Goal: Task Accomplishment & Management: Complete application form

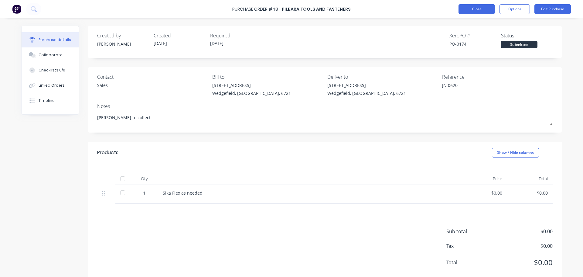
click at [471, 9] on button "Close" at bounding box center [476, 9] width 36 height 10
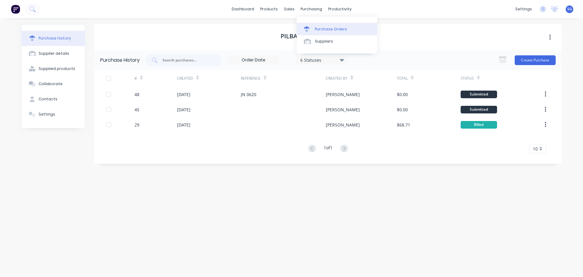
click at [320, 26] on div "Purchase Orders" at bounding box center [331, 28] width 32 height 5
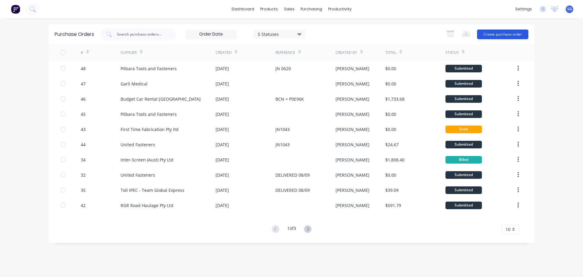
click at [496, 34] on button "Create purchase order" at bounding box center [502, 34] width 51 height 10
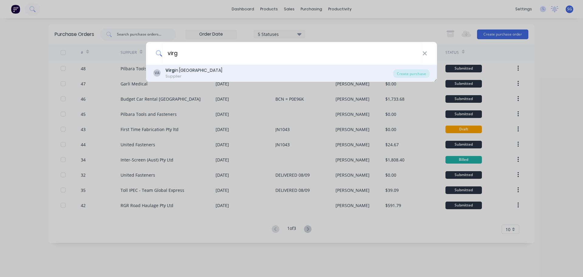
type input "virg"
click at [192, 76] on div "Supplier" at bounding box center [193, 75] width 57 height 5
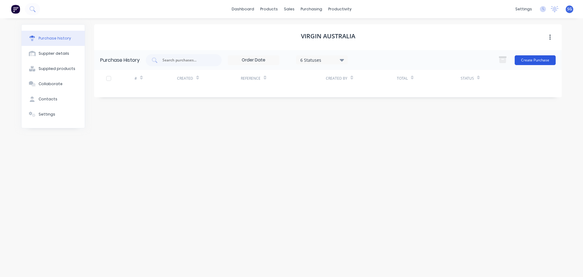
click at [523, 59] on button "Create Purchase" at bounding box center [535, 60] width 41 height 10
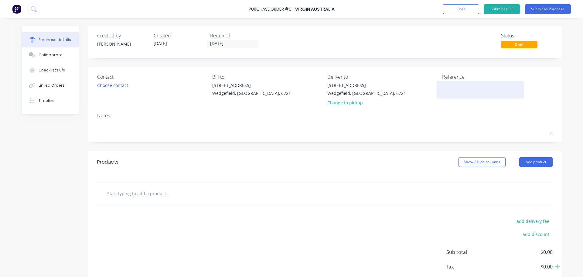
click at [450, 93] on textarea at bounding box center [480, 89] width 76 height 14
paste textarea "QTJSKN"
type textarea "QTJSKN -"
type textarea "x"
type textarea "QTJSKN -"
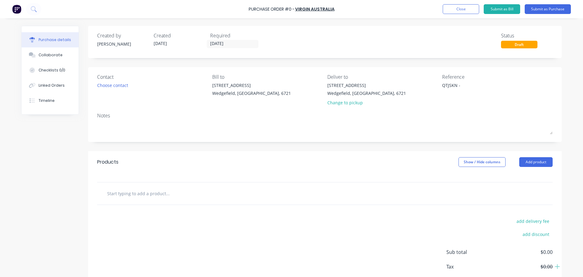
type textarea "x"
type textarea "QTJSKN - L"
type textarea "x"
type textarea "QTJSKN - La"
type textarea "x"
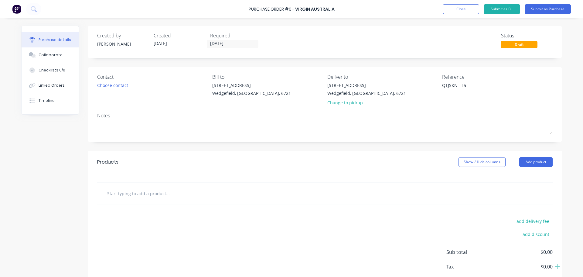
type textarea "QTJSKN - Lan"
type textarea "x"
type textarea "QTJSKN - Lanc"
type textarea "x"
type textarea "QTJSKN - [PERSON_NAME]"
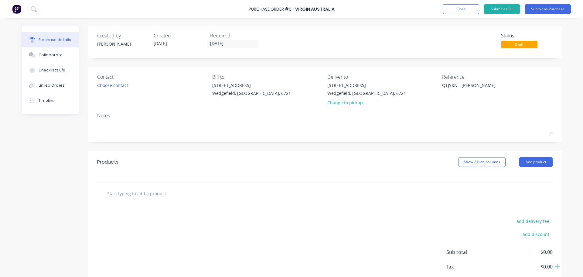
type textarea "x"
type textarea "QTJSKN - [PERSON_NAME]"
click at [128, 192] on input "text" at bounding box center [167, 193] width 121 height 12
type textarea "x"
type input "F"
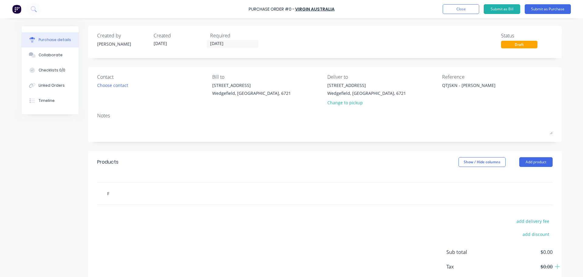
type textarea "x"
type input "Fl"
type textarea "x"
type input "Fli"
type textarea "x"
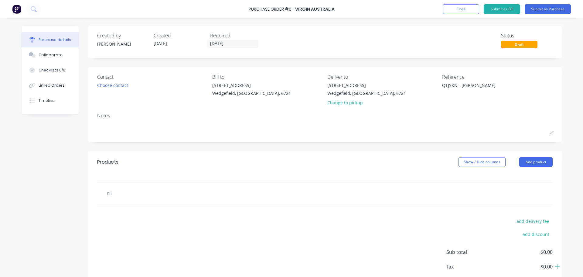
type input "Flig"
type textarea "x"
type input "Fligh"
type textarea "x"
type input "Flight"
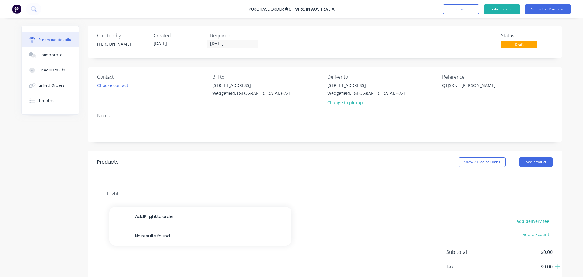
type textarea "x"
type input "Flight"
type textarea "x"
type input "Flight B"
type textarea "x"
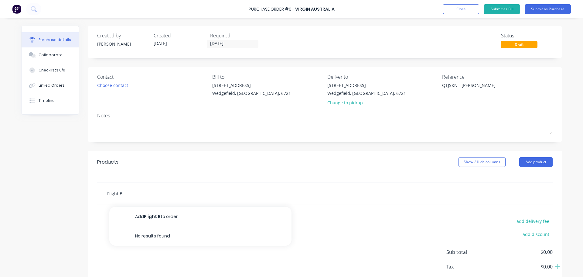
type input "Flight Bo"
type textarea "x"
type input "Flight Boo"
type textarea "x"
type input "Flight Book"
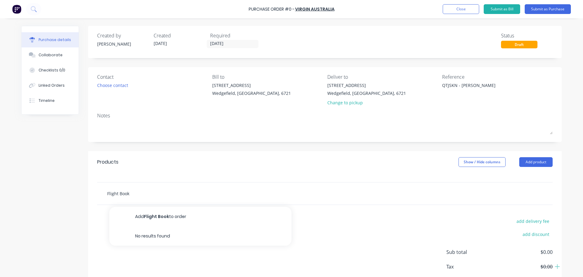
type textarea "x"
type input "Flight Booki"
type textarea "x"
type input "Flight Bookin"
type textarea "x"
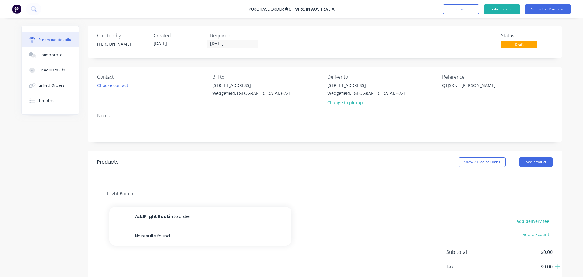
type input "Flight Booking"
type textarea "x"
type input "Flight Booking"
type textarea "x"
type input "Flight Booking f"
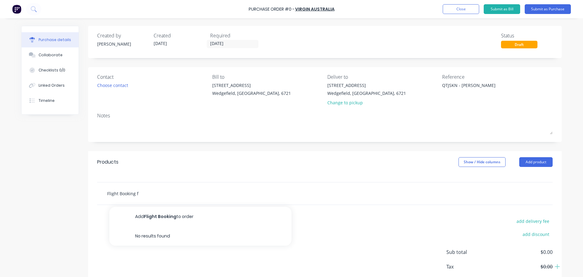
type textarea "x"
type input "Flight Booking fo"
type textarea "x"
type input "Flight Booking for"
type textarea "x"
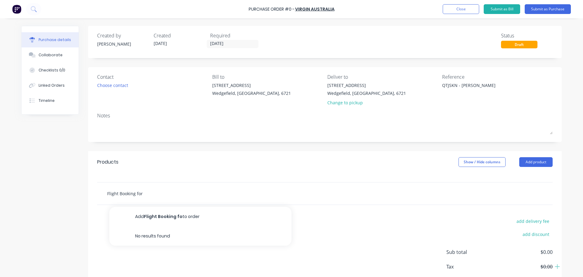
type input "Flight Booking for"
type textarea "x"
type input "Flight Booking for L"
type textarea "x"
type input "Flight Booking for La"
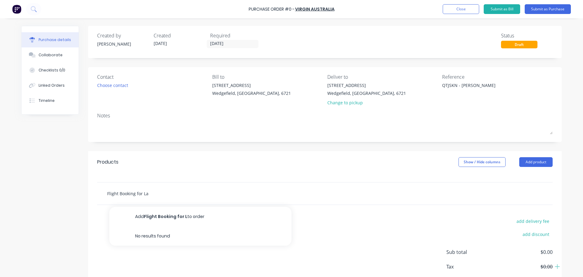
type textarea "x"
type input "Flight Booking for Lan"
type textarea "x"
type input "Flight Booking for Lanc"
type textarea "x"
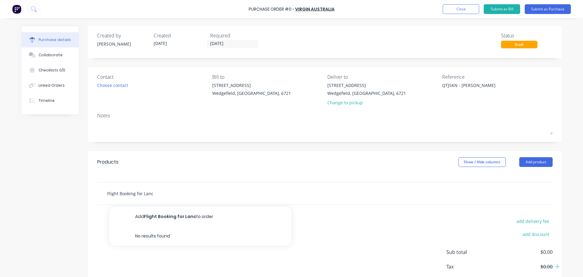
type input "Flight Booking for [PERSON_NAME]"
type textarea "x"
type input "Flight Booking for [PERSON_NAME]"
type textarea "x"
type input "Flight Booking for [PERSON_NAME]"
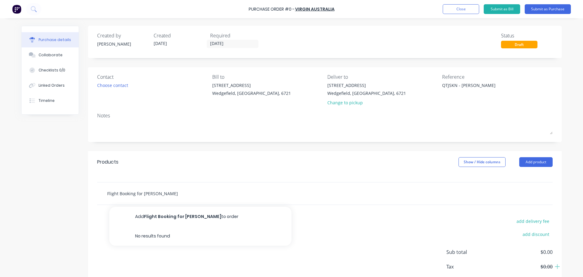
type textarea "x"
type input "Flight Booking for [PERSON_NAME]"
type textarea "x"
type input "Flight Booking for [PERSON_NAME]"
type textarea "x"
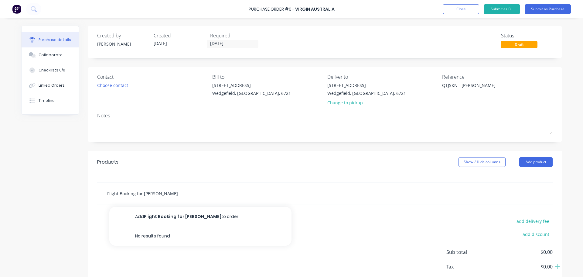
type input "Flight Booking for [PERSON_NAME]"
type textarea "x"
type input "Flight Booking for [PERSON_NAME]"
type textarea "x"
type input "Flight Booking for [PERSON_NAME]"
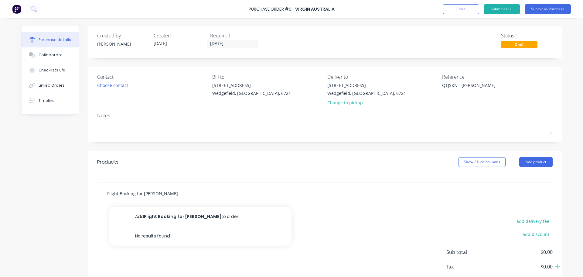
type textarea "x"
type input "Flight Booking for [PERSON_NAME]"
type textarea "x"
type input "Flight Booking for [PERSON_NAME]"
type textarea "x"
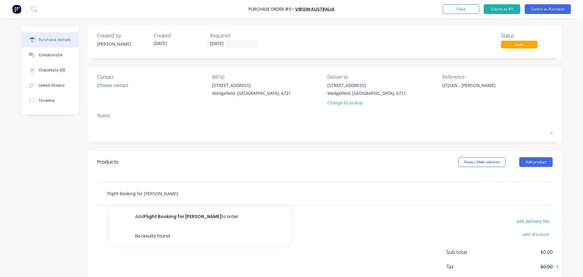
type input "Flight Booking for [PERSON_NAME] -"
type textarea "x"
type input "Flight Booking for [PERSON_NAME] -"
type textarea "x"
type input "Flight Booking for [PERSON_NAME] - 2"
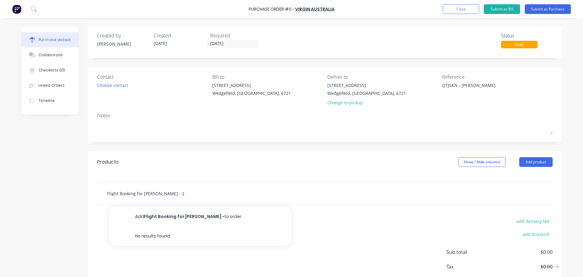
type textarea "x"
type input "Flight Booking for [PERSON_NAME] - 25"
type textarea "x"
type input "Flight Booking for [PERSON_NAME] - 25/"
type textarea "x"
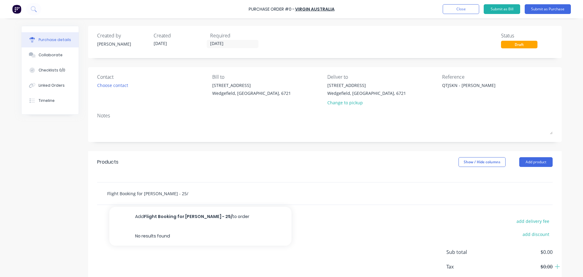
type input "Flight Booking for [PERSON_NAME] - 25/0"
type textarea "x"
type input "Flight Booking for [PERSON_NAME] - 25/09"
type textarea "x"
type input "Flight Booking for [PERSON_NAME] - 25/09"
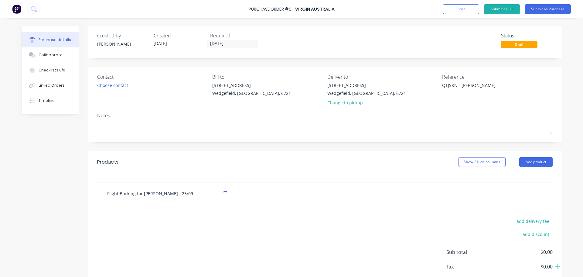
type textarea "x"
type input "Flight Booking for [PERSON_NAME] - 25/09 -"
type textarea "x"
type input "Flight Booking for [PERSON_NAME] - 25/09 -"
type textarea "x"
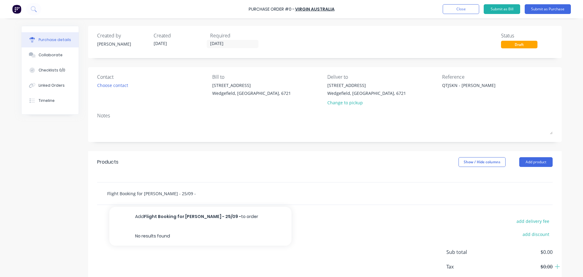
type input "Flight Booking for [PERSON_NAME] - 25/09 - 0"
type textarea "x"
type input "Flight Booking for [PERSON_NAME] - 25/09 - 03"
type textarea "x"
type input "Flight Booking for [PERSON_NAME] - 25/09 - 03/"
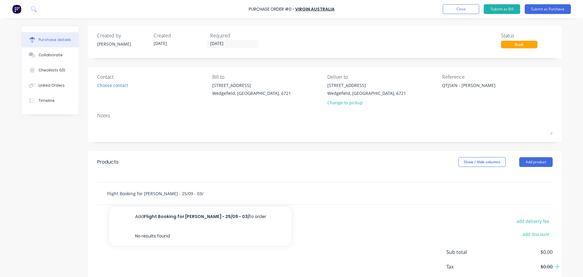
type textarea "x"
type input "Flight Booking for [PERSON_NAME] - 25/09 - 03/1"
type textarea "x"
type input "Flight Booking for [PERSON_NAME] - 25/09 - 03/10"
type textarea "x"
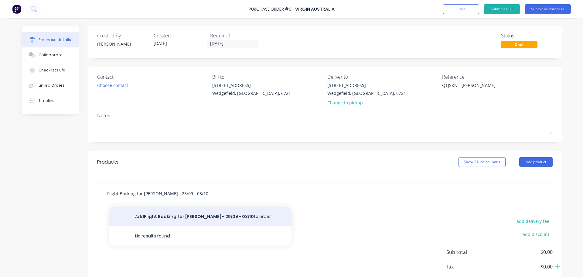
type input "Flight Booking for [PERSON_NAME] - 25/09 - 03/10"
click at [215, 216] on button "Add Flight Booking for [PERSON_NAME] - 25/09 - 03/10 to order" at bounding box center [200, 215] width 182 height 19
type textarea "x"
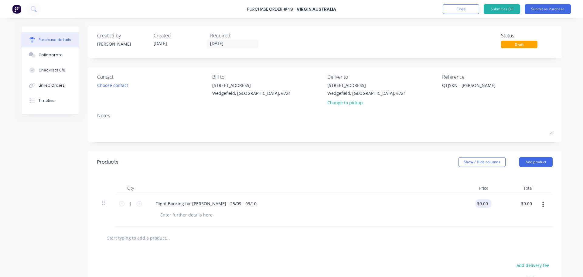
type textarea "x"
type input "0.0000"
click at [485, 204] on input "0.0000" at bounding box center [482, 203] width 14 height 9
type textarea "x"
type input "$0.00"
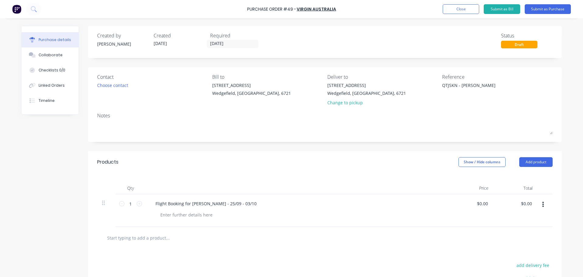
click at [542, 205] on icon "button" at bounding box center [543, 204] width 2 height 5
click at [486, 206] on div "$0.00 $0.00" at bounding box center [482, 203] width 14 height 9
click at [487, 203] on div "$0.00 $0.00" at bounding box center [483, 203] width 16 height 9
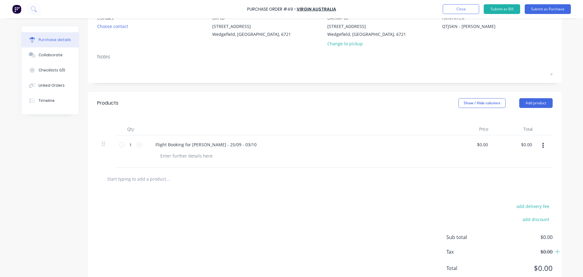
scroll to position [61, 0]
type textarea "x"
type input "0"
click at [483, 141] on input "0" at bounding box center [485, 142] width 9 height 9
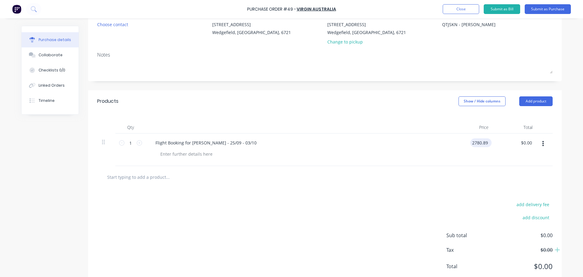
type input "2780.89"
type textarea "x"
type input "$2,780.89"
type textarea "x"
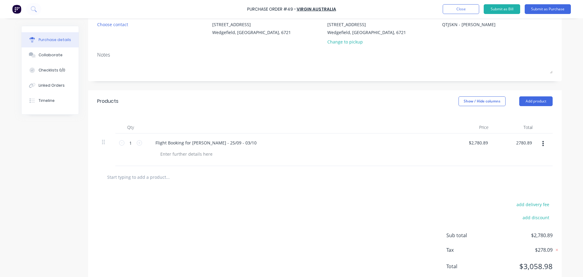
type input "$2,780.89"
click at [542, 144] on icon "button" at bounding box center [543, 143] width 2 height 5
click at [525, 184] on button "Exclude from tax" at bounding box center [525, 184] width 52 height 12
click at [542, 144] on icon "button" at bounding box center [543, 143] width 2 height 5
click at [516, 182] on button "Include in tax" at bounding box center [525, 184] width 52 height 12
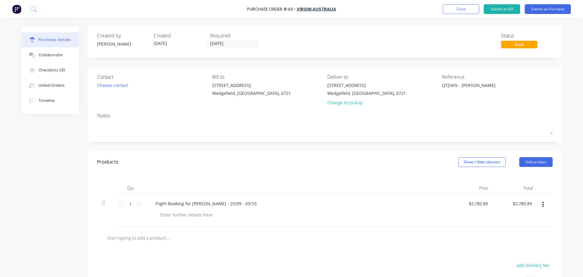
scroll to position [78, 0]
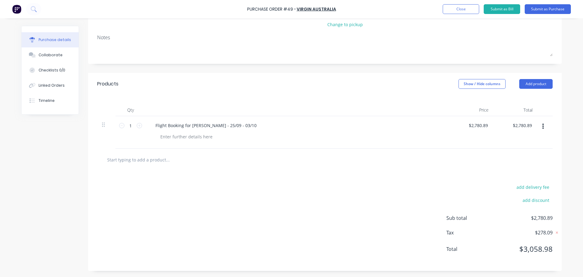
click at [540, 252] on span "$3,058.98" at bounding box center [522, 248] width 61 height 11
drag, startPoint x: 541, startPoint y: 247, endPoint x: 513, endPoint y: 245, distance: 28.6
click at [505, 244] on span "$3,058.98" at bounding box center [522, 248] width 61 height 11
click at [547, 255] on div "Sub total $2,780.89 Tax $278.09 Total $3,058.98" at bounding box center [499, 237] width 106 height 47
click at [548, 252] on span "$3,058.98" at bounding box center [522, 248] width 61 height 11
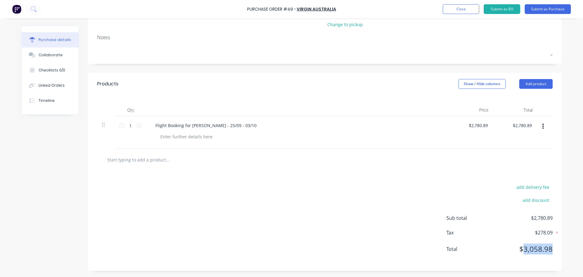
click at [548, 252] on span "$3,058.98" at bounding box center [522, 248] width 61 height 11
click at [360, 230] on div "add delivery fee add discount Sub total $2,780.89 Tax $278.09 Total $3,058.98" at bounding box center [325, 221] width 474 height 100
type textarea "x"
type input "2780.8900"
click at [475, 129] on input "2780.8900" at bounding box center [477, 125] width 24 height 9
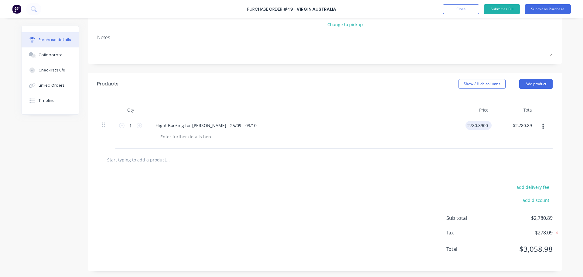
type textarea "x"
drag, startPoint x: 486, startPoint y: 125, endPoint x: 465, endPoint y: 125, distance: 21.0
click at [465, 125] on input "2780.8900" at bounding box center [477, 125] width 24 height 9
paste input "2,528.08"
type input "$2,780.89"
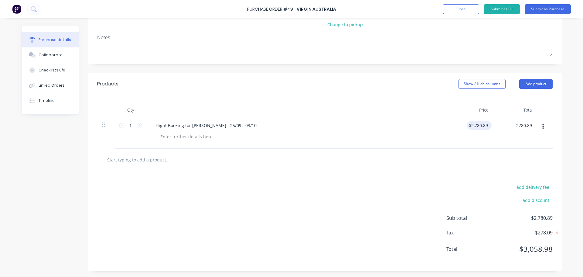
type input "$2,780.89"
drag, startPoint x: 479, startPoint y: 122, endPoint x: 482, endPoint y: 124, distance: 3.4
click at [480, 122] on input "2780.8900" at bounding box center [477, 125] width 24 height 9
drag, startPoint x: 487, startPoint y: 125, endPoint x: 470, endPoint y: 125, distance: 16.7
click at [470, 125] on input "2780.8900" at bounding box center [477, 125] width 24 height 9
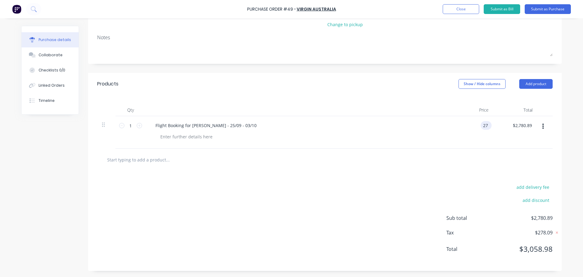
type input "2"
paste input "2,528.08"
type input "$2,780.89"
click at [480, 124] on input "2780.8900" at bounding box center [478, 125] width 22 height 9
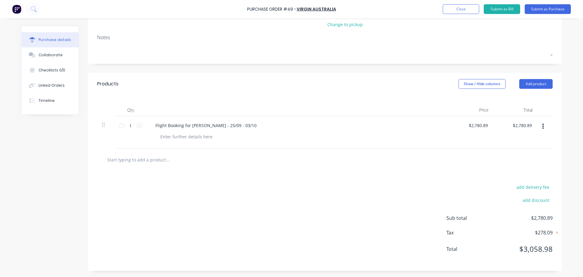
click at [542, 129] on button "button" at bounding box center [543, 126] width 14 height 11
click at [472, 124] on input "2780.89" at bounding box center [478, 125] width 22 height 9
click at [481, 125] on input "2780.89" at bounding box center [479, 125] width 19 height 9
drag, startPoint x: 486, startPoint y: 125, endPoint x: 470, endPoint y: 126, distance: 16.1
click at [470, 126] on input "2780.89" at bounding box center [479, 125] width 19 height 9
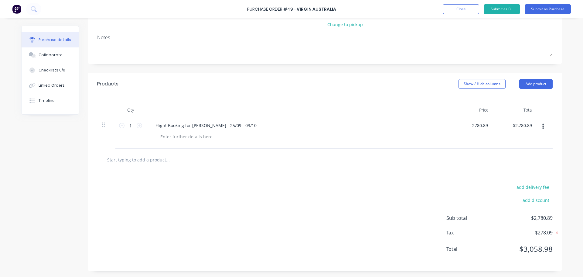
drag, startPoint x: 474, startPoint y: 123, endPoint x: 497, endPoint y: 126, distance: 23.5
click at [474, 123] on input "2780.89" at bounding box center [478, 125] width 22 height 9
drag, startPoint x: 483, startPoint y: 124, endPoint x: 459, endPoint y: 125, distance: 24.0
click at [459, 125] on div "2780.89 2780.89" at bounding box center [471, 132] width 44 height 32
type input "9"
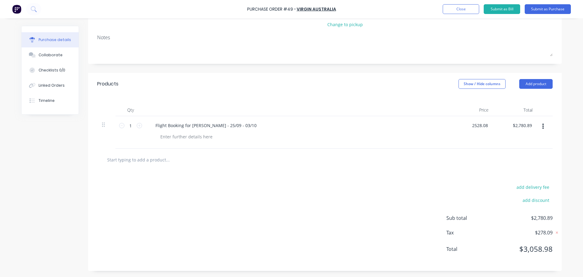
type input "$2,528.08"
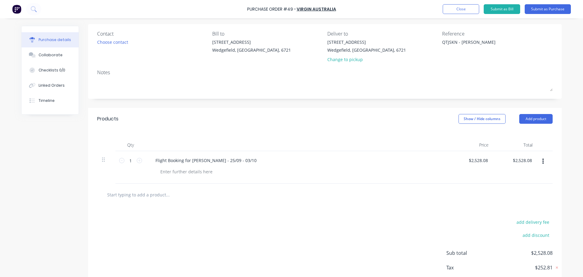
scroll to position [0, 0]
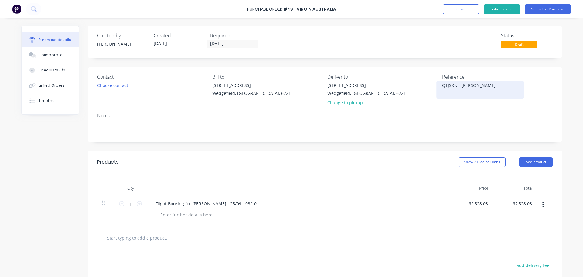
click at [470, 85] on textarea "QTJSKN - [PERSON_NAME]" at bounding box center [480, 89] width 76 height 14
type textarea "QTJSKN - [PERSON_NAME]"
click at [547, 10] on button "Submit as Purchase" at bounding box center [548, 9] width 46 height 10
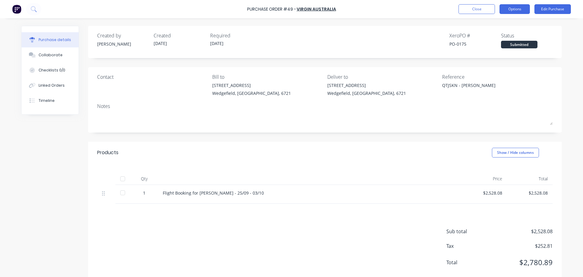
click at [521, 11] on button "Options" at bounding box center [514, 9] width 30 height 10
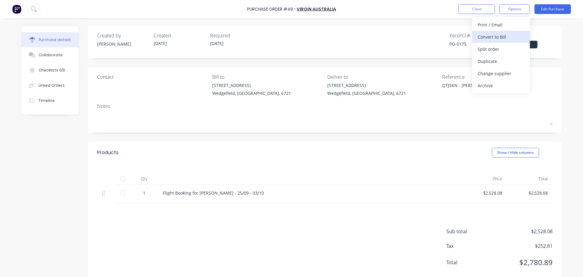
click at [512, 39] on div "Convert to Bill" at bounding box center [501, 36] width 47 height 9
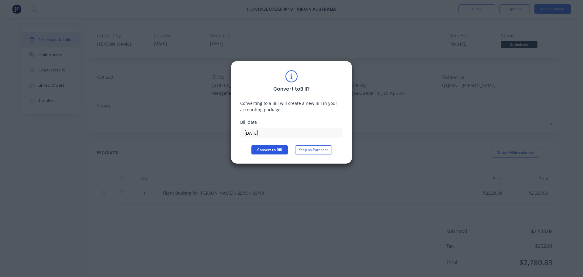
click at [266, 150] on button "Convert to Bill" at bounding box center [269, 149] width 36 height 9
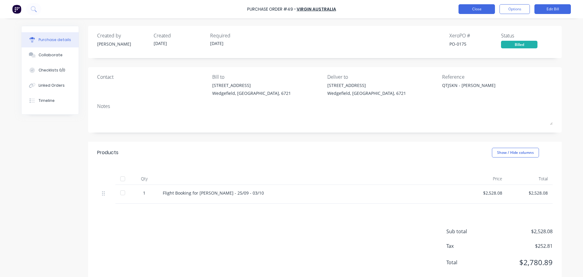
click at [479, 12] on button "Close" at bounding box center [476, 9] width 36 height 10
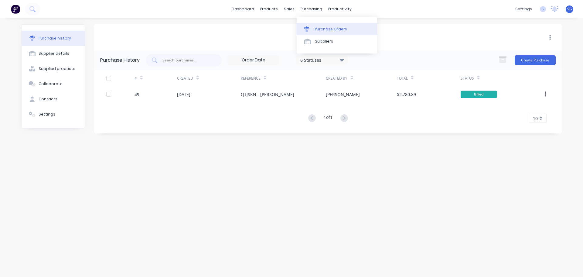
click at [318, 28] on div "Purchase Orders" at bounding box center [331, 28] width 32 height 5
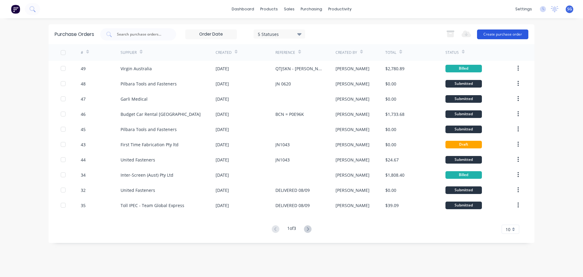
click at [509, 36] on button "Create purchase order" at bounding box center [502, 34] width 51 height 10
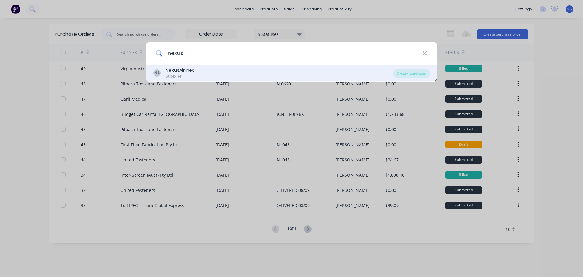
type input "nexus"
click at [191, 71] on div "Nexus Airlines" at bounding box center [179, 70] width 29 height 6
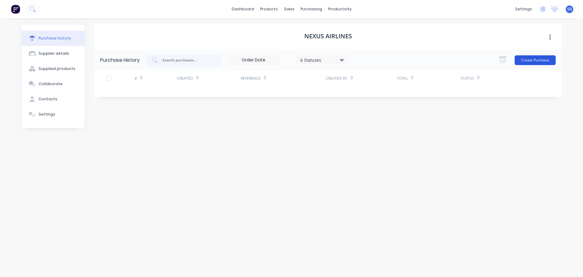
click at [543, 62] on button "Create Purchase" at bounding box center [535, 60] width 41 height 10
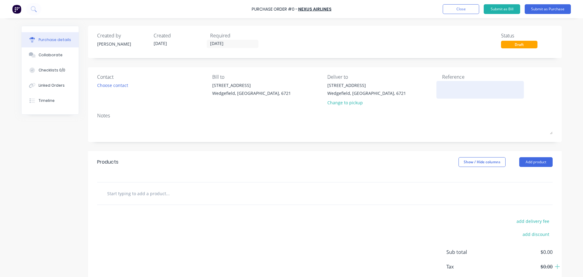
click at [445, 88] on textarea at bounding box center [480, 89] width 76 height 14
paste textarea "1033706"
type textarea "1033706 - [PERSON_NAME]"
click at [132, 194] on input "text" at bounding box center [167, 193] width 121 height 12
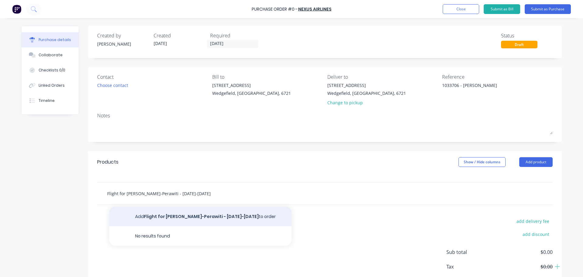
type input "Flight for [PERSON_NAME]-Perawiti - [DATE]-[DATE]"
click at [199, 214] on button "Add Flight for [PERSON_NAME]-Perawiti - [DATE]-[DATE] to order" at bounding box center [200, 215] width 182 height 19
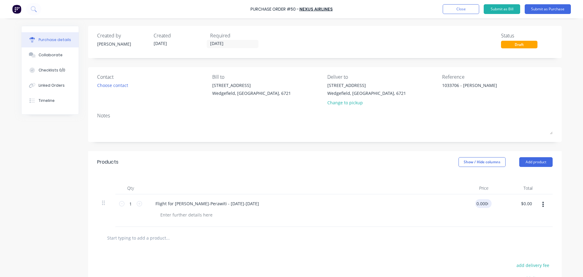
click at [477, 202] on input "0.0000" at bounding box center [482, 203] width 14 height 9
drag, startPoint x: 485, startPoint y: 203, endPoint x: 476, endPoint y: 203, distance: 8.5
click at [476, 203] on input "0.0000" at bounding box center [481, 203] width 16 height 9
type input "0"
type input "$1,147.03"
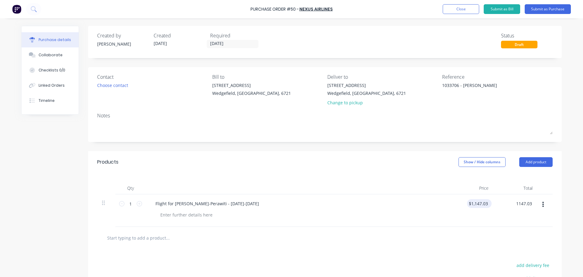
type input "$1,147.03"
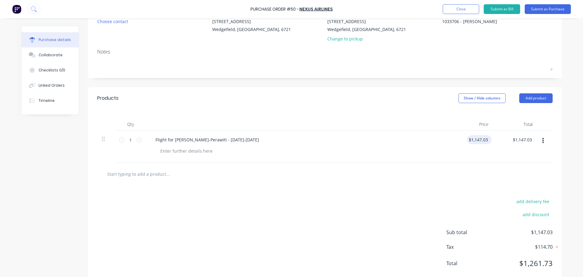
scroll to position [78, 0]
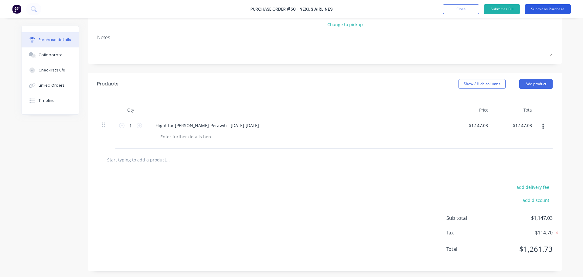
click at [539, 9] on button "Submit as Purchase" at bounding box center [548, 9] width 46 height 10
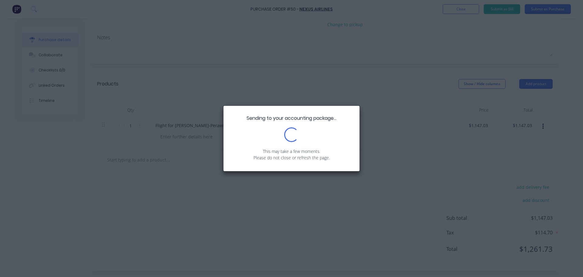
scroll to position [0, 0]
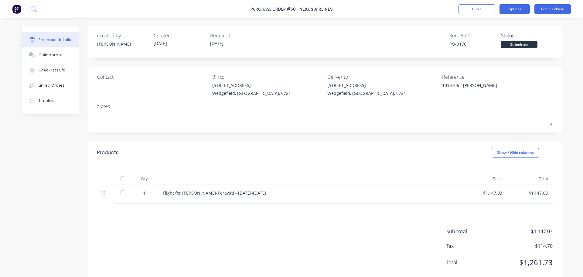
click at [509, 9] on button "Options" at bounding box center [514, 9] width 30 height 10
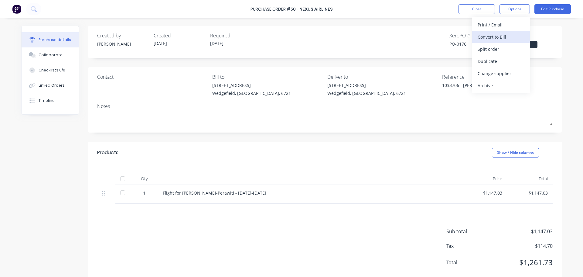
click at [501, 37] on div "Convert to Bill" at bounding box center [501, 36] width 47 height 9
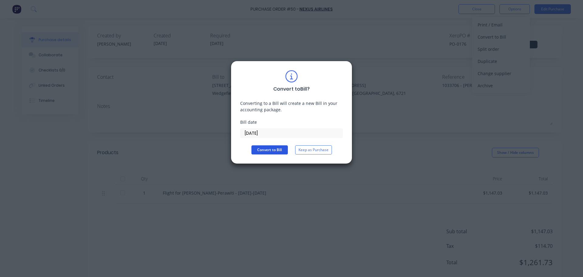
click at [260, 149] on button "Convert to Bill" at bounding box center [269, 149] width 36 height 9
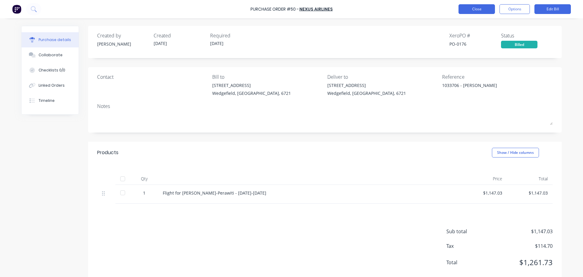
click at [476, 11] on button "Close" at bounding box center [476, 9] width 36 height 10
